Goal: Find specific page/section: Find specific page/section

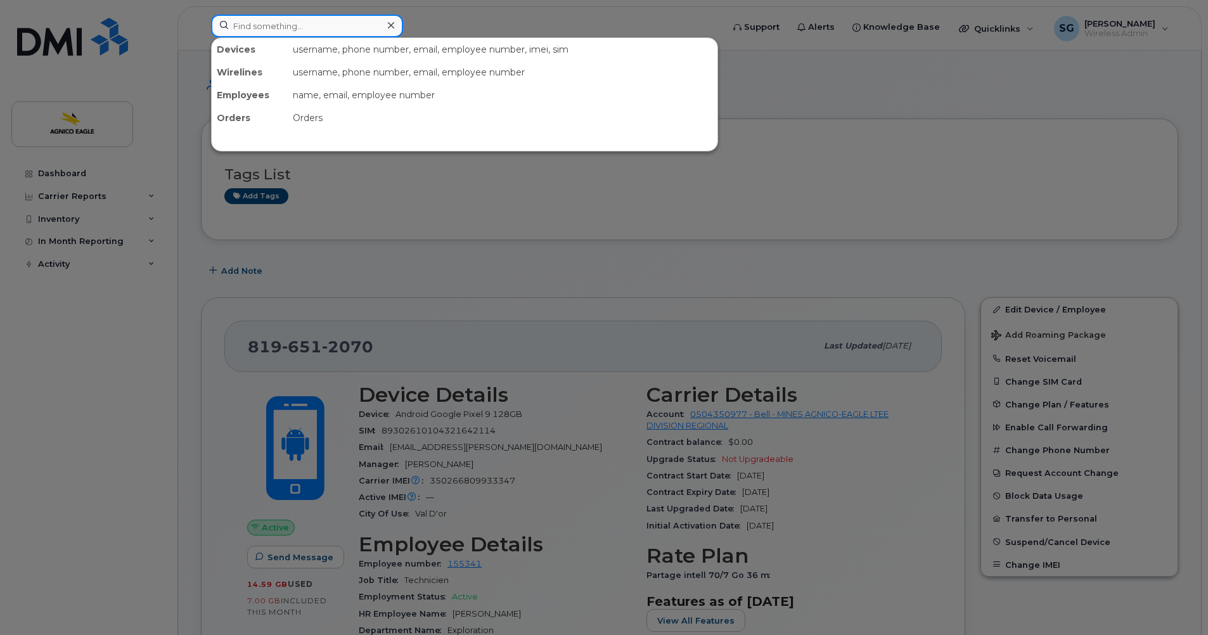
click at [315, 32] on input at bounding box center [307, 26] width 192 height 23
paste input "[PHONE_NUMBER]"
type input "[PHONE_NUMBER]"
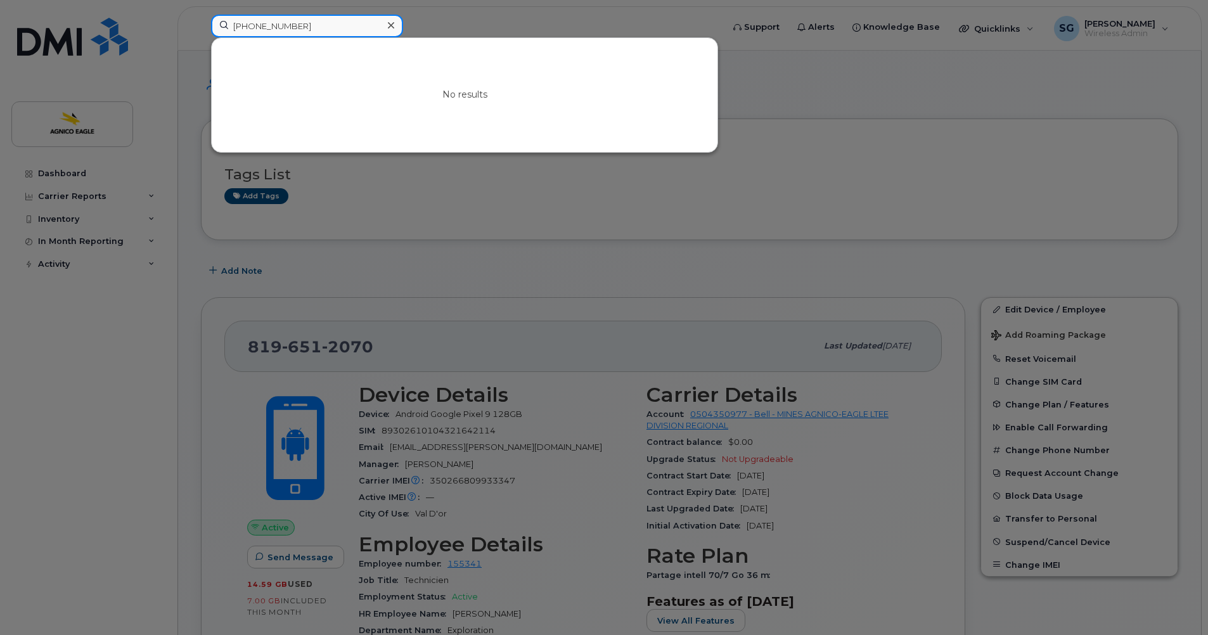
drag, startPoint x: 333, startPoint y: 31, endPoint x: 207, endPoint y: 29, distance: 126.1
click at [207, 29] on div "[PHONE_NUMBER] No results" at bounding box center [463, 29] width 524 height 28
type input "81952711"
click at [388, 22] on icon at bounding box center [391, 25] width 6 height 10
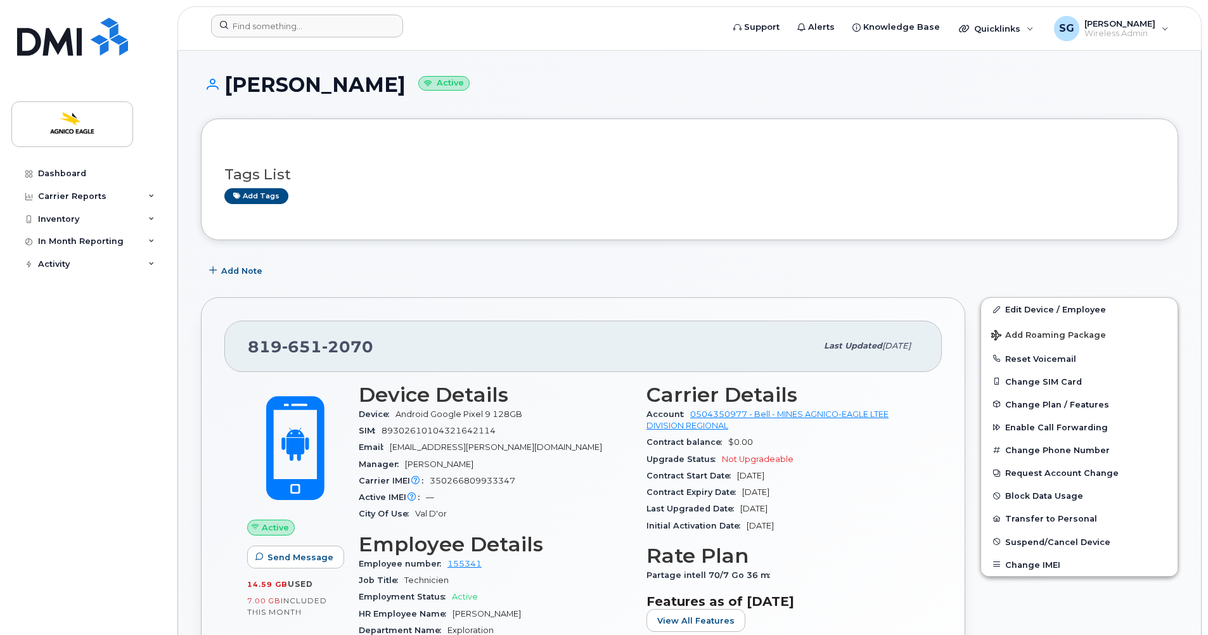
click at [321, 30] on input at bounding box center [307, 26] width 192 height 23
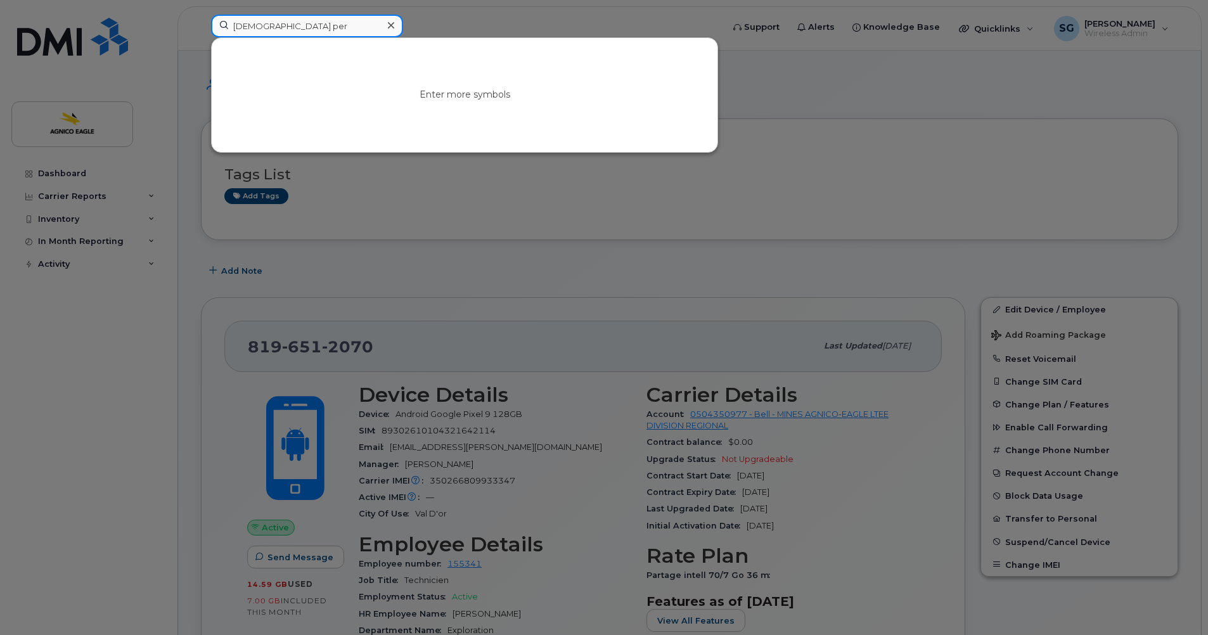
type input "[DEMOGRAPHIC_DATA][PERSON_NAME]"
drag, startPoint x: 300, startPoint y: 23, endPoint x: 176, endPoint y: 22, distance: 124.9
click at [201, 22] on div "[DEMOGRAPHIC_DATA][PERSON_NAME] No results" at bounding box center [463, 29] width 524 height 28
type input "c"
click at [343, 31] on input at bounding box center [307, 26] width 192 height 23
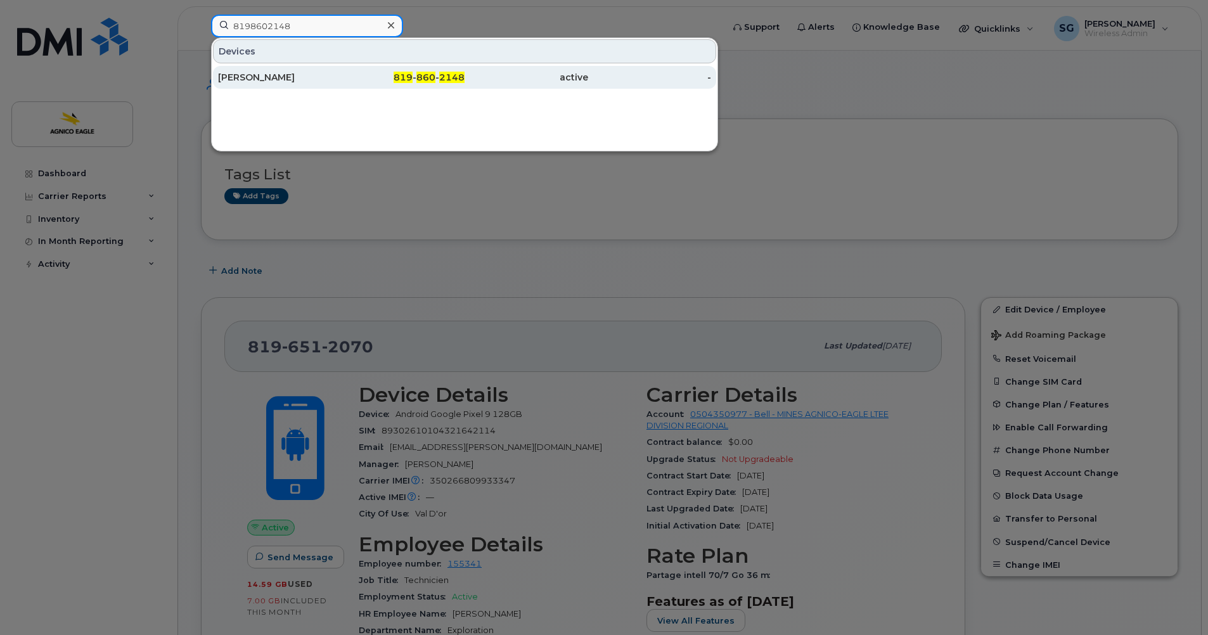
type input "8198602148"
click at [451, 80] on span "2148" at bounding box center [451, 77] width 25 height 11
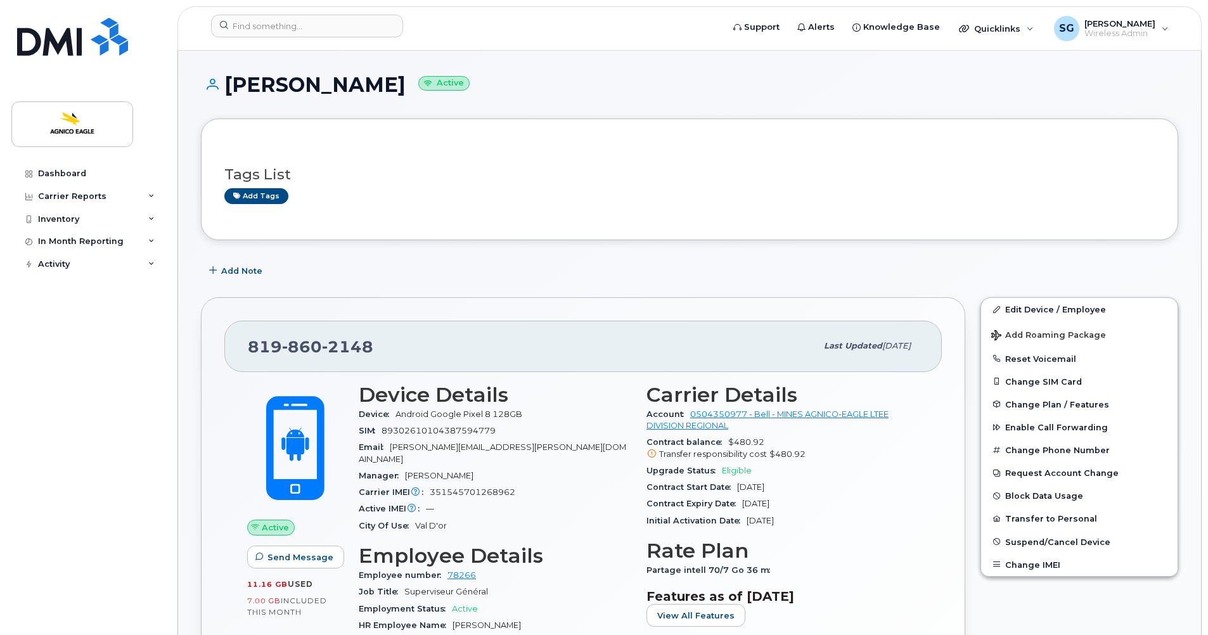
click at [92, 323] on div "Dashboard Carrier Reports Monthly Billing Roaming Reports Suspended Devices Sus…" at bounding box center [89, 389] width 157 height 454
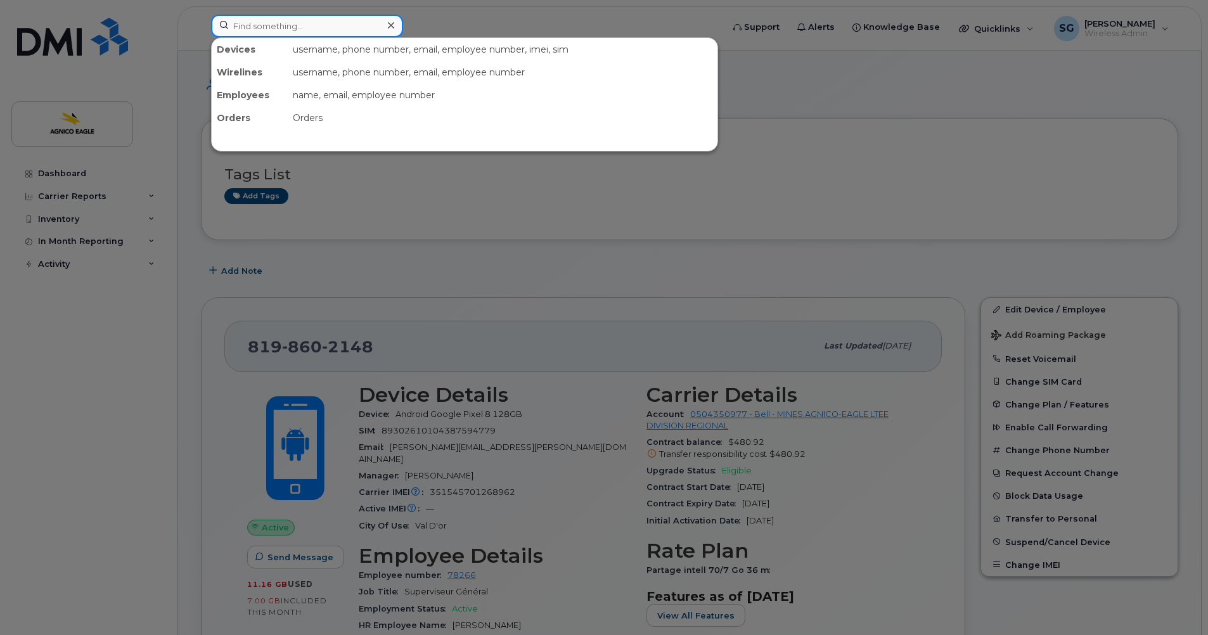
click at [278, 24] on input at bounding box center [307, 26] width 192 height 23
paste input "Maude Huard"
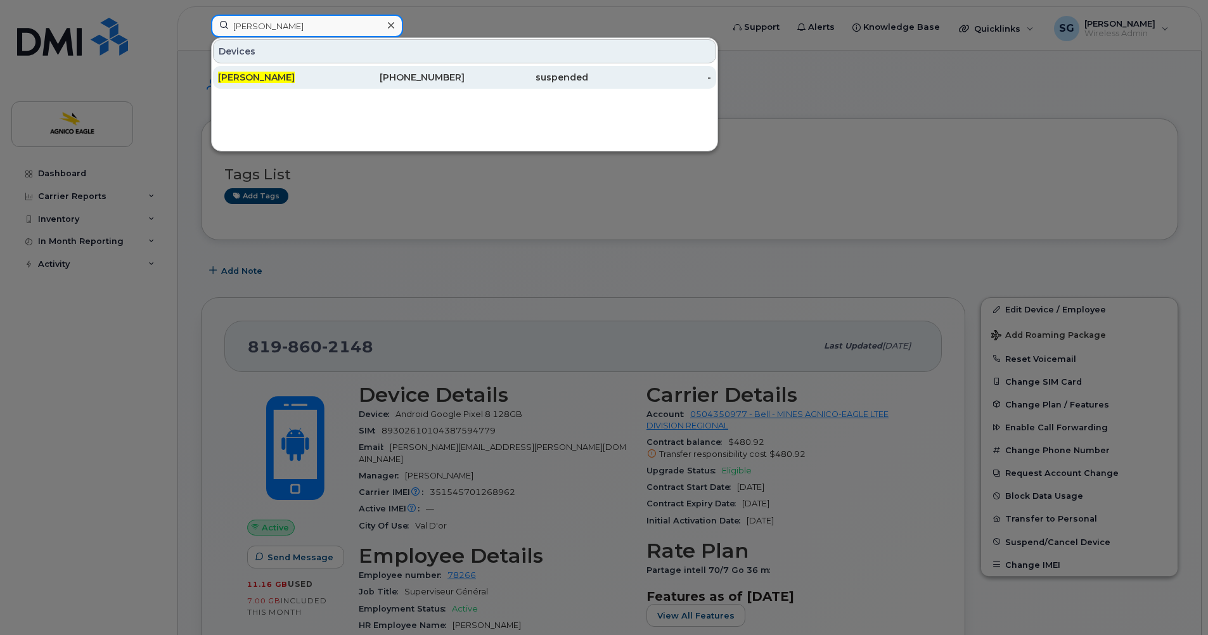
type input "Maude Huard"
click at [426, 77] on div "819-737-1453" at bounding box center [404, 77] width 124 height 13
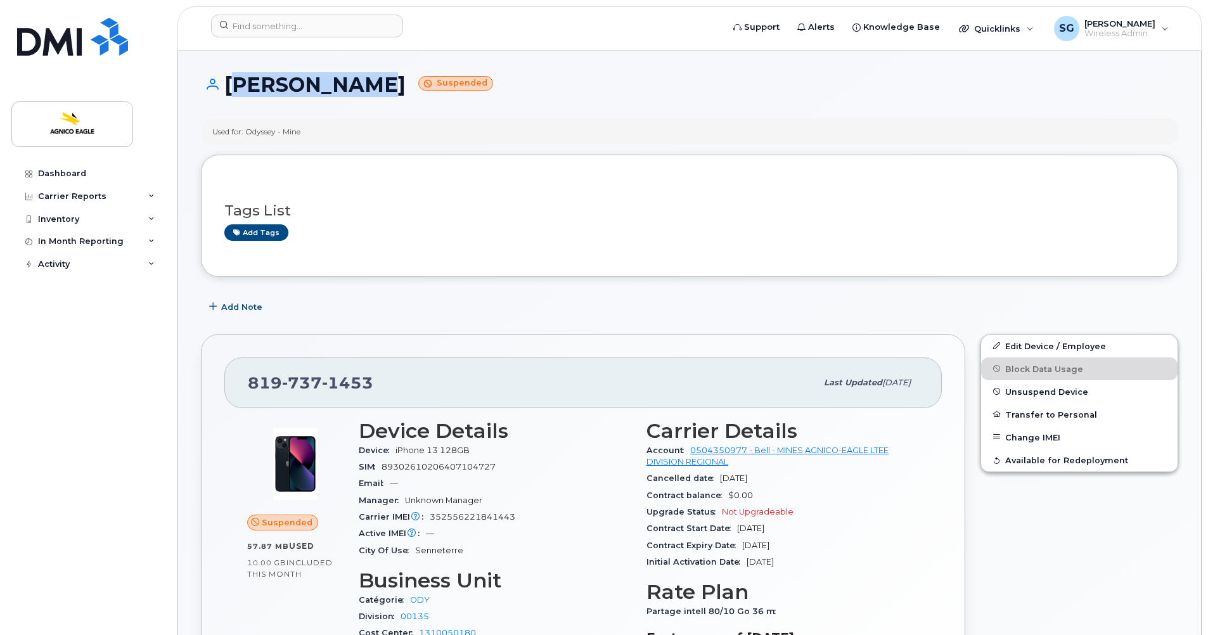
drag, startPoint x: 374, startPoint y: 86, endPoint x: 231, endPoint y: 103, distance: 143.6
click at [231, 103] on div "Maude Huard Suspended" at bounding box center [689, 96] width 977 height 45
copy h1 "Maude Huard"
click at [102, 320] on div "Dashboard Carrier Reports Monthly Billing Roaming Reports Suspended Devices Sus…" at bounding box center [89, 389] width 157 height 454
